Goal: Navigation & Orientation: Understand site structure

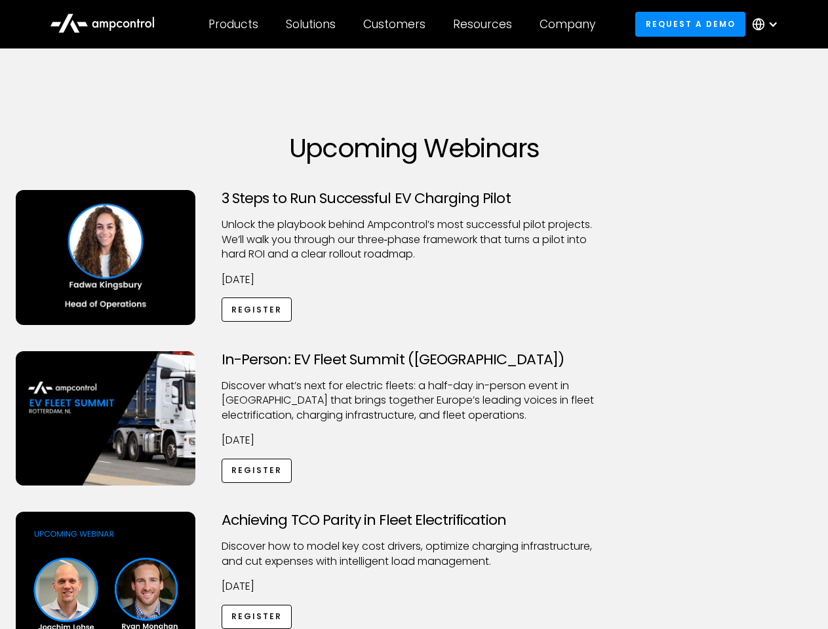
click at [403, 24] on div "Customers" at bounding box center [394, 24] width 62 height 14
click at [233, 24] on div "Products" at bounding box center [233, 24] width 50 height 14
click at [311, 24] on div "Solutions" at bounding box center [311, 24] width 50 height 14
click at [397, 24] on div "Customers" at bounding box center [394, 24] width 62 height 14
click at [485, 24] on div "Resources" at bounding box center [482, 24] width 59 height 14
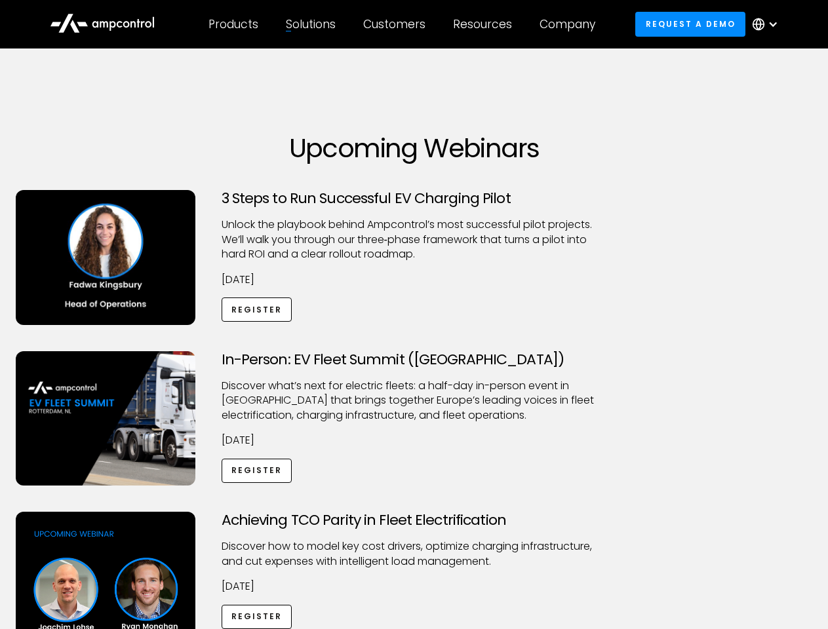
click at [572, 24] on div "Company" at bounding box center [567, 24] width 56 height 14
click at [768, 24] on div at bounding box center [773, 24] width 10 height 10
